Goal: Task Accomplishment & Management: Use online tool/utility

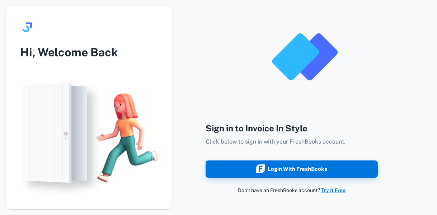
click at [307, 168] on div "Login with FreshBooks" at bounding box center [291, 168] width 71 height 9
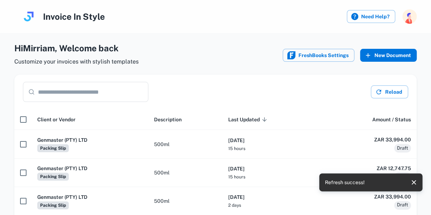
click at [387, 56] on button "New Document" at bounding box center [388, 55] width 57 height 13
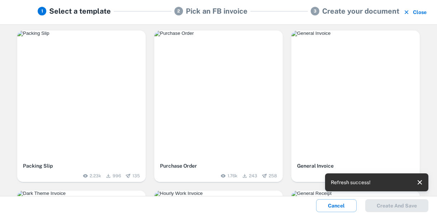
click at [86, 36] on img "button" at bounding box center [81, 33] width 128 height 6
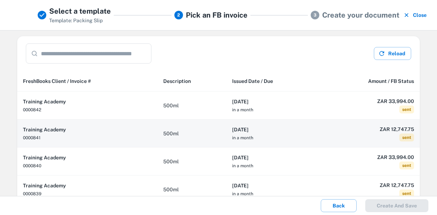
click at [283, 132] on h6 "2025-09-12" at bounding box center [272, 129] width 81 height 8
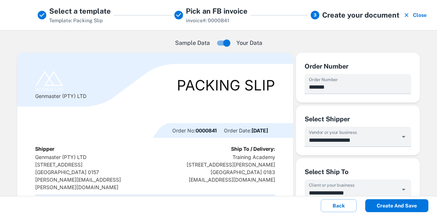
click at [407, 204] on button "Create and save" at bounding box center [396, 205] width 63 height 13
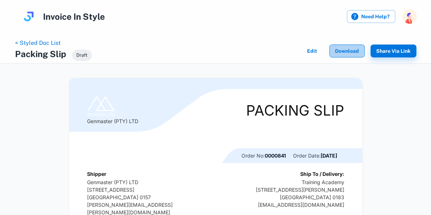
click at [346, 48] on button "Download" at bounding box center [347, 50] width 35 height 13
click at [46, 42] on link "< Styled Doc List" at bounding box center [38, 42] width 46 height 7
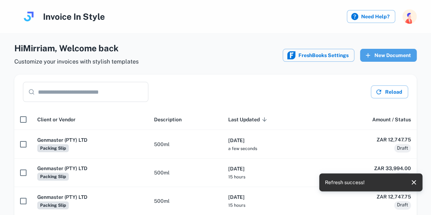
click at [388, 54] on button "New Document" at bounding box center [388, 55] width 57 height 13
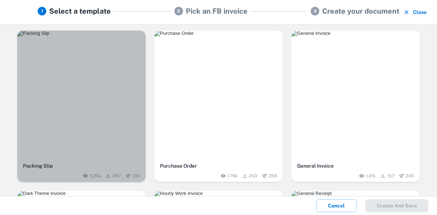
click at [78, 36] on img "button" at bounding box center [81, 33] width 128 height 6
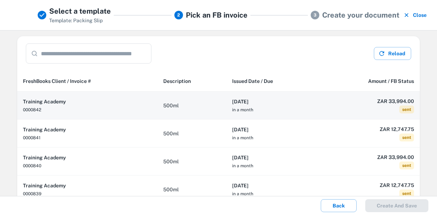
click at [212, 104] on td "500ml" at bounding box center [191, 105] width 69 height 28
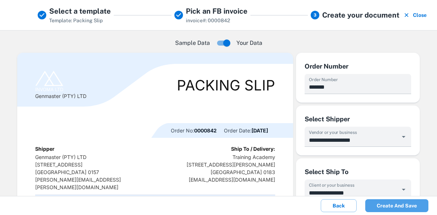
click at [401, 202] on button "Create and save" at bounding box center [396, 205] width 63 height 13
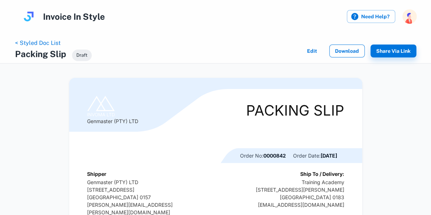
click at [349, 50] on button "Download" at bounding box center [347, 50] width 35 height 13
